Goal: Task Accomplishment & Management: Manage account settings

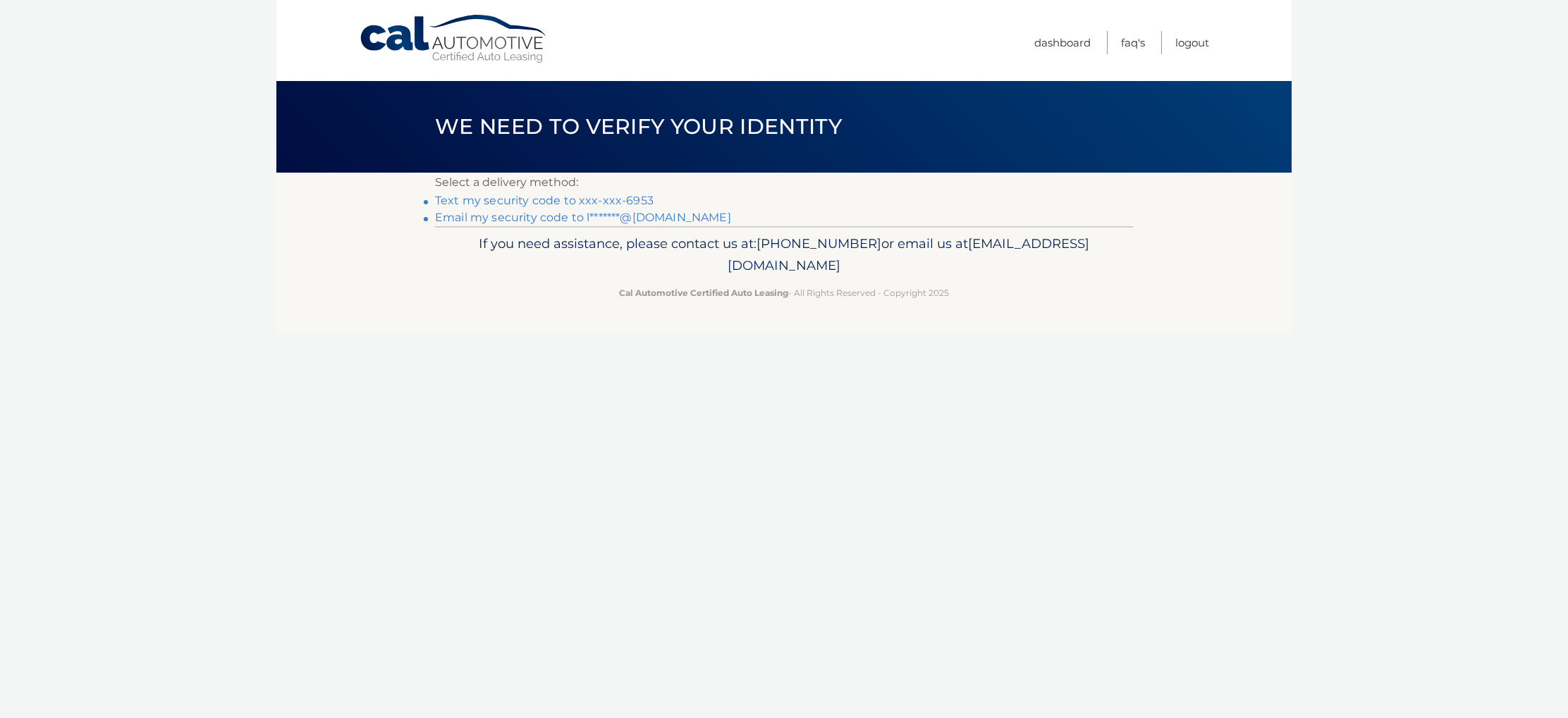
click at [592, 198] on link "Text my security code to xxx-xxx-6953" at bounding box center [544, 200] width 218 height 14
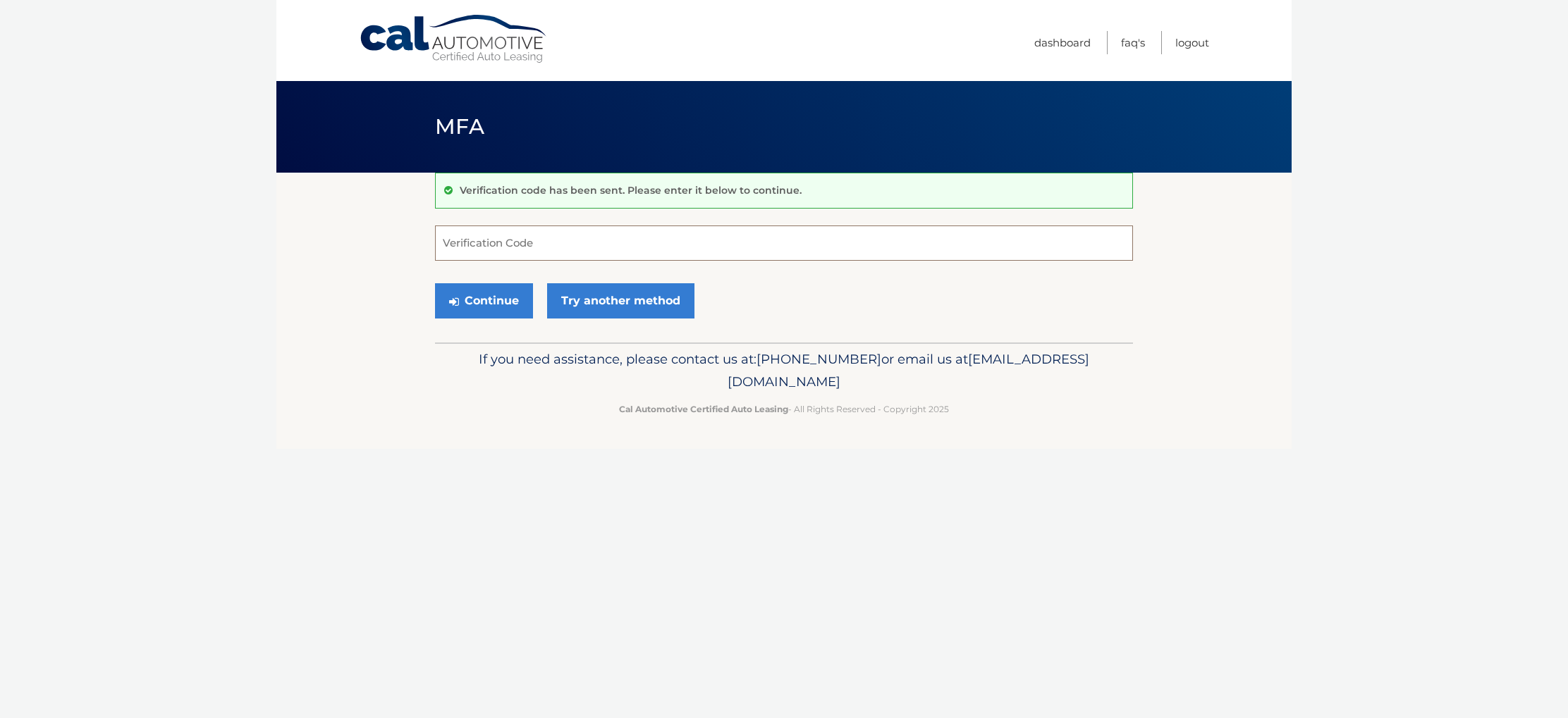
click at [573, 235] on input "Verification Code" at bounding box center [783, 244] width 698 height 36
type input "456446"
click at [499, 302] on button "Continue" at bounding box center [484, 301] width 98 height 36
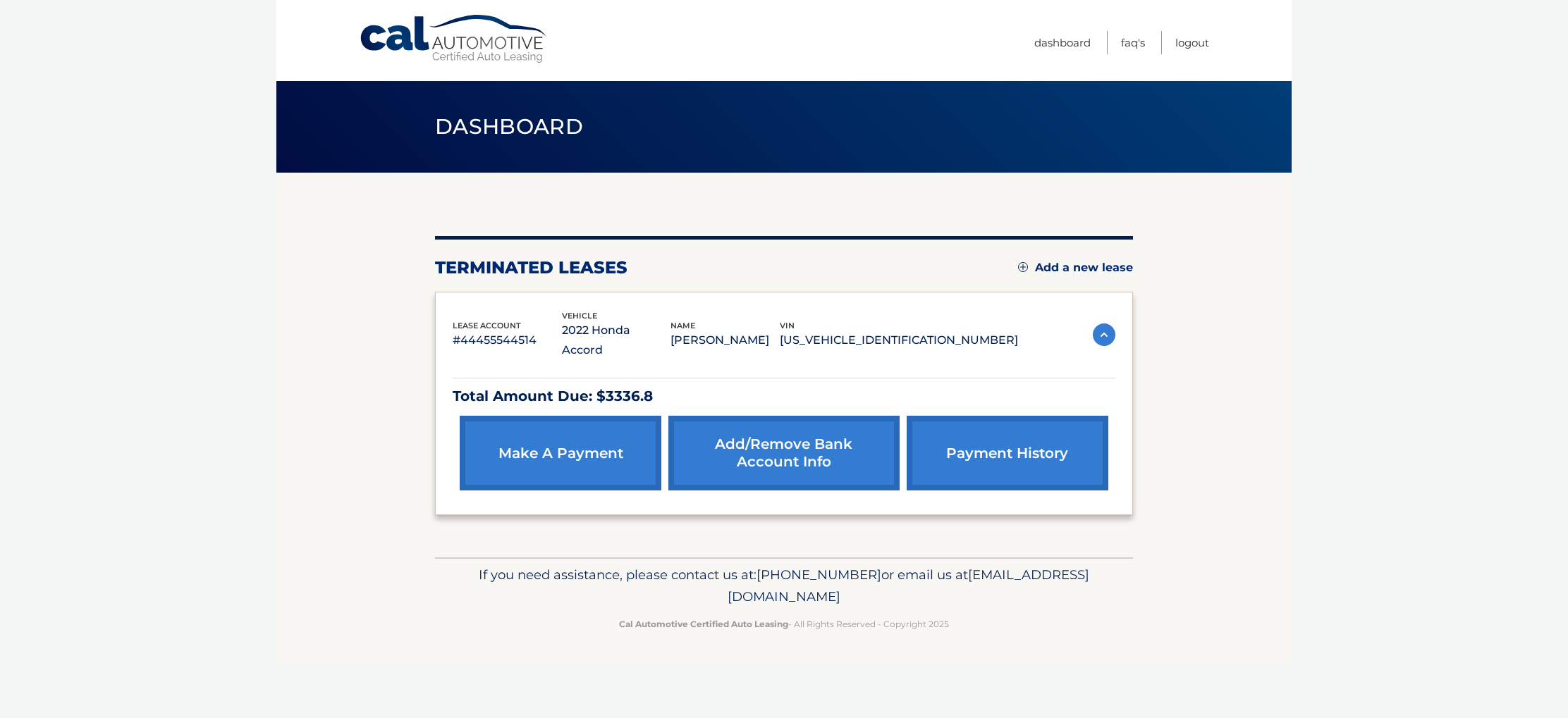
click at [1111, 324] on img at bounding box center [1104, 335] width 23 height 23
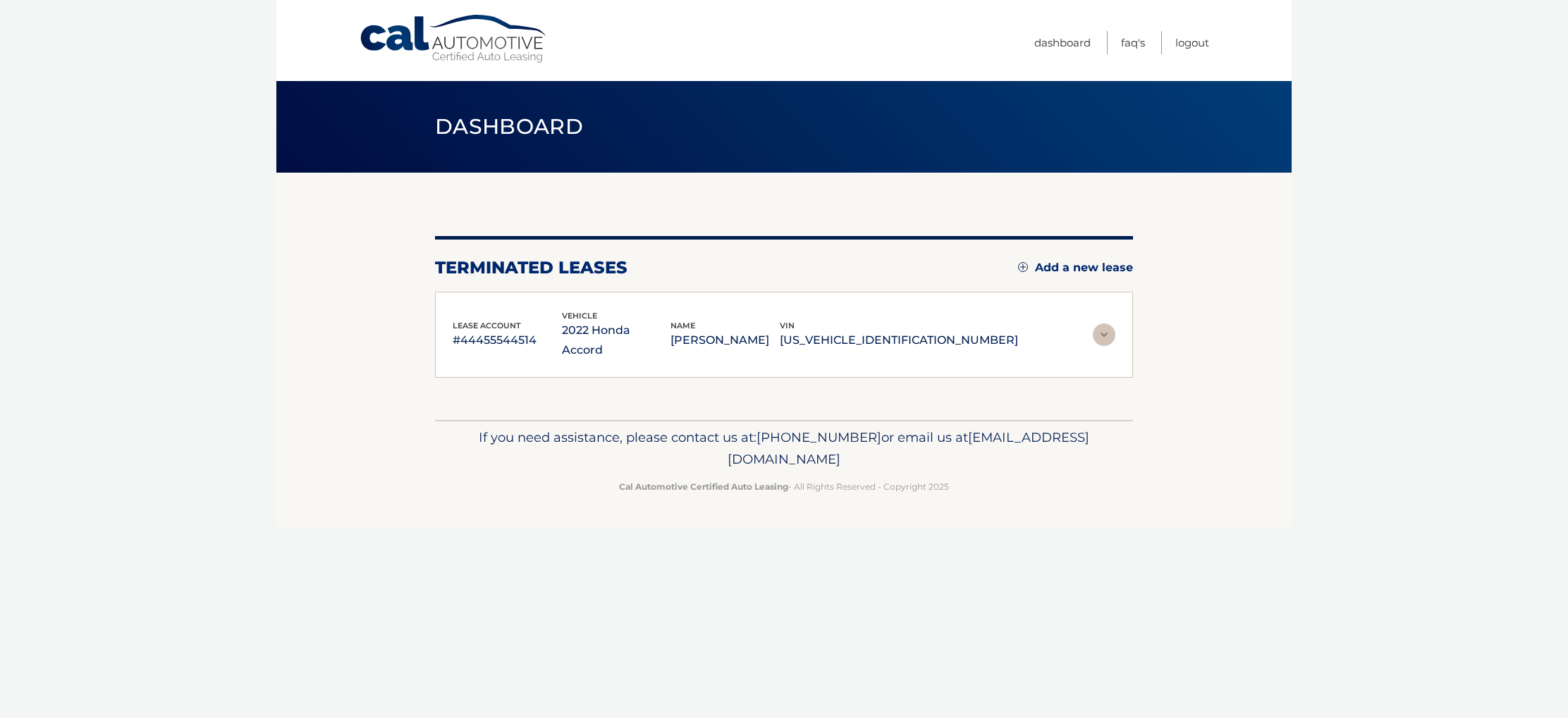
click at [1107, 324] on img at bounding box center [1104, 335] width 23 height 23
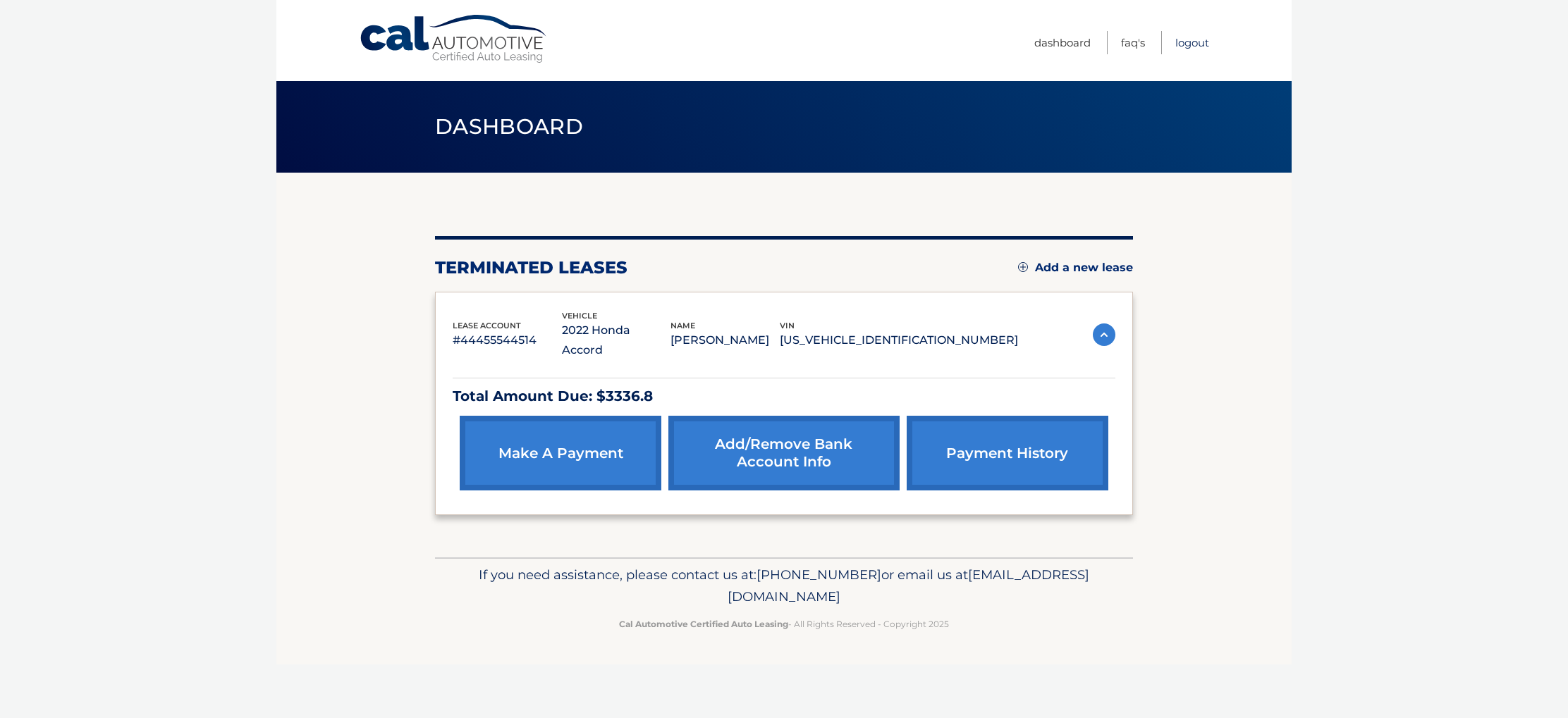
click at [1183, 37] on link "Logout" at bounding box center [1192, 43] width 34 height 24
